Goal: Task Accomplishment & Management: Use online tool/utility

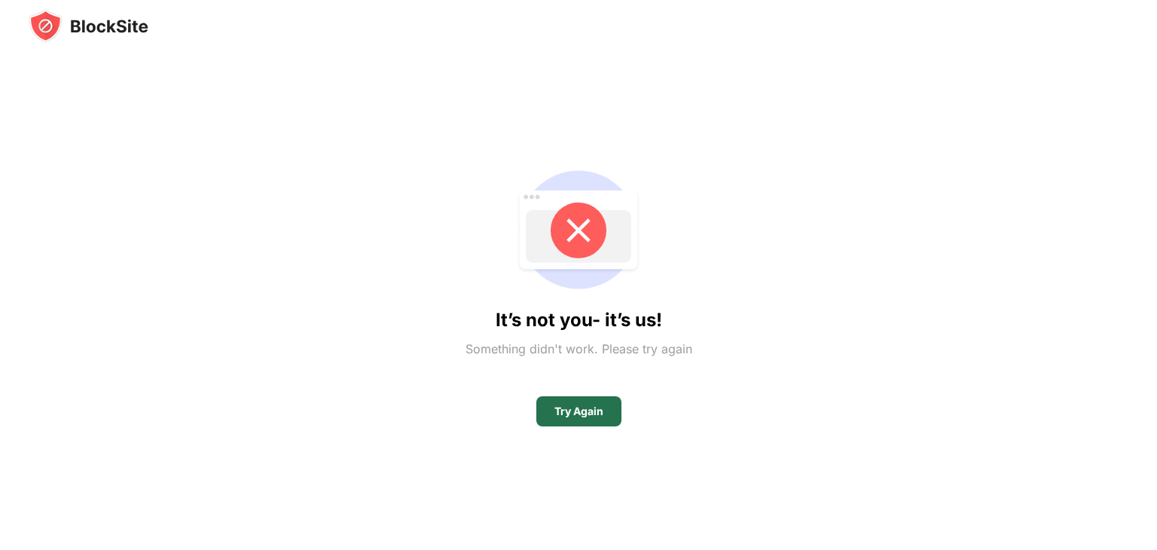
click at [600, 417] on div "Try Again" at bounding box center [578, 411] width 85 height 30
click at [582, 407] on div "Try Again" at bounding box center [579, 411] width 49 height 12
click at [597, 414] on div "Try Again" at bounding box center [579, 411] width 49 height 12
click at [449, 191] on div "It’s not you- it’s us! Something didn't work. Please try again Try Again" at bounding box center [579, 292] width 1100 height 498
